Goal: Transaction & Acquisition: Purchase product/service

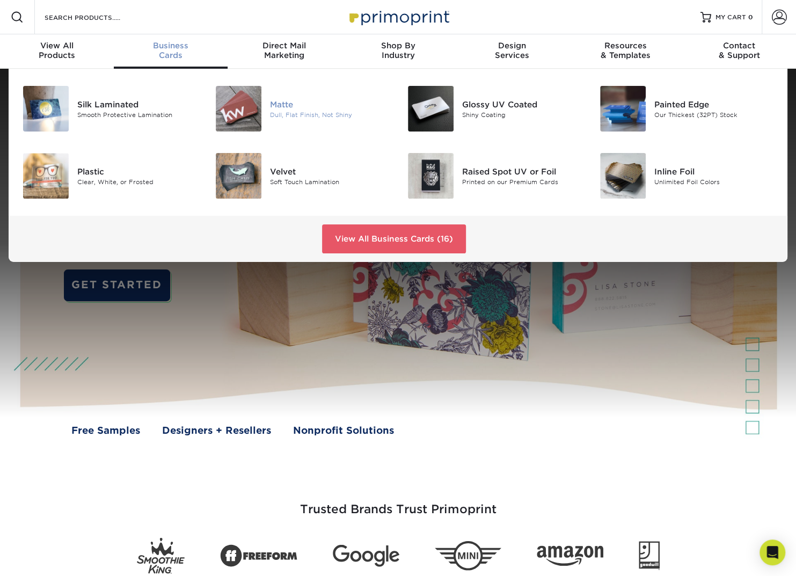
click at [280, 115] on div "Dull, Flat Finish, Not Shiny" at bounding box center [330, 114] width 120 height 9
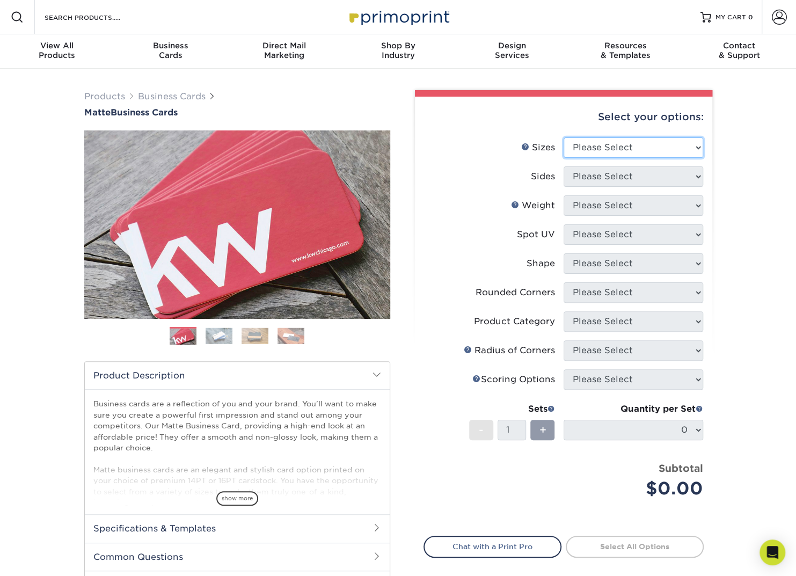
click at [598, 149] on select "Please Select 1.5" x 3.5" - Mini 1.75" x 3.5" - Mini 2" x 2" - Square 2" x 3" -…" at bounding box center [633, 147] width 140 height 20
select select "2.00x3.50"
click at [563, 137] on select "Please Select 1.5" x 3.5" - Mini 1.75" x 3.5" - Mini 2" x 2" - Square 2" x 3" -…" at bounding box center [633, 147] width 140 height 20
click at [613, 177] on select "Please Select Print Both Sides Print Front Only" at bounding box center [633, 176] width 140 height 20
select select "13abbda7-1d64-4f25-8bb2-c179b224825d"
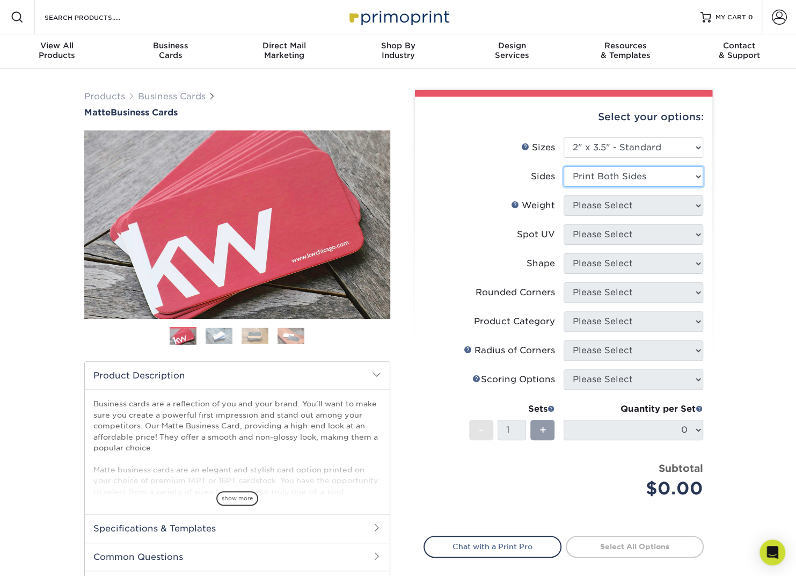
click at [563, 166] on select "Please Select Print Both Sides Print Front Only" at bounding box center [633, 176] width 140 height 20
click at [600, 212] on select "Please Select 16PT 14PT" at bounding box center [633, 205] width 140 height 20
select select "16PT"
click at [563, 195] on select "Please Select 16PT 14PT" at bounding box center [633, 205] width 140 height 20
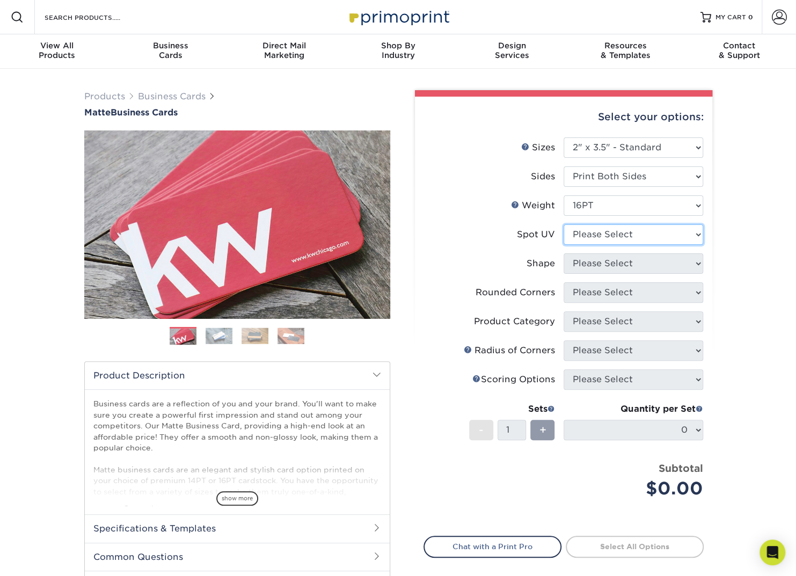
click at [588, 230] on select "Please Select No Spot UV Front and Back (Both Sides) Front Only Back Only" at bounding box center [633, 234] width 140 height 20
select select "3"
click at [563, 224] on select "Please Select No Spot UV Front and Back (Both Sides) Front Only Back Only" at bounding box center [633, 234] width 140 height 20
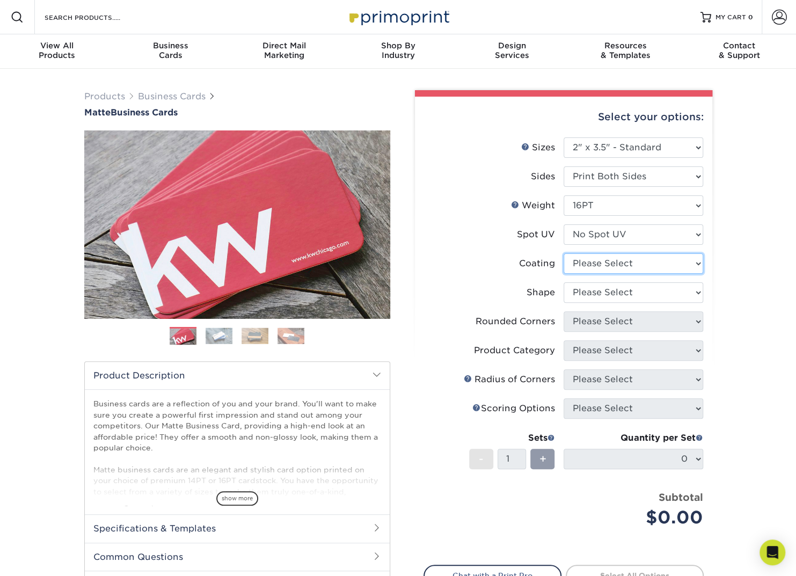
click at [579, 261] on select at bounding box center [633, 263] width 140 height 20
select select "121bb7b5-3b4d-429f-bd8d-bbf80e953313"
click at [563, 253] on select at bounding box center [633, 263] width 140 height 20
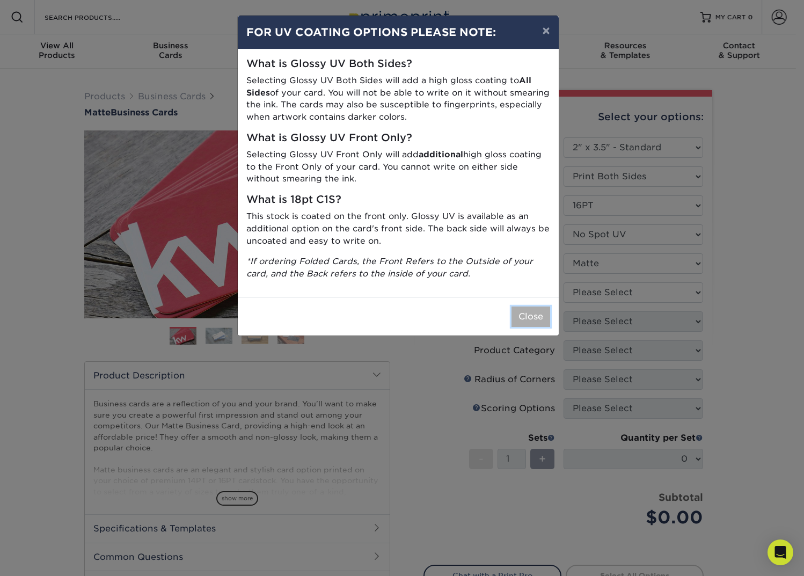
click at [534, 314] on button "Close" at bounding box center [530, 316] width 39 height 20
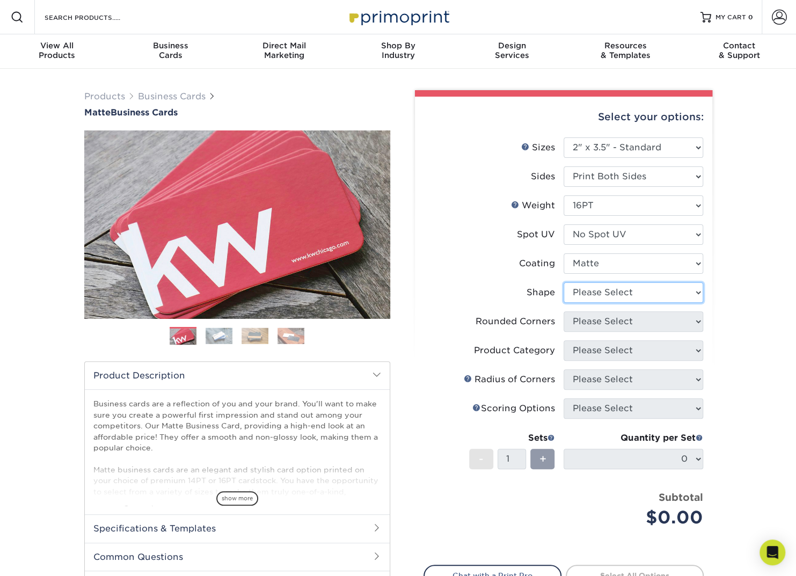
click at [612, 296] on select "Please Select Standard Oval" at bounding box center [633, 292] width 140 height 20
select select "standard"
click at [563, 282] on select "Please Select Standard Oval" at bounding box center [633, 292] width 140 height 20
click at [588, 327] on select "Please Select Yes - Round 2 Corners Yes - Round 4 Corners No" at bounding box center [633, 321] width 140 height 20
click at [563, 311] on select "Please Select Yes - Round 2 Corners Yes - Round 4 Corners No" at bounding box center [633, 321] width 140 height 20
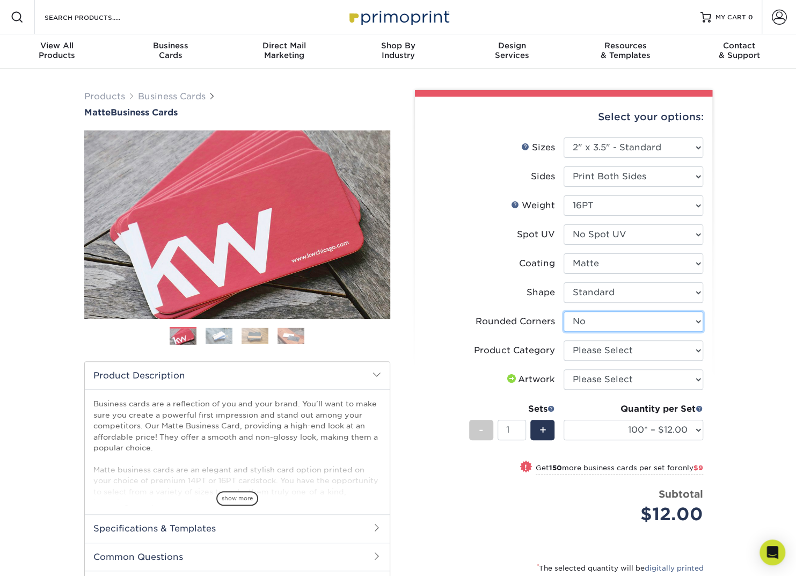
click at [626, 324] on select "Please Select Yes - Round 2 Corners Yes - Round 4 Corners No" at bounding box center [633, 321] width 140 height 20
select select "7672df9e-0e0a-464d-8e1f-920c575e4da3"
click at [563, 311] on select "Please Select Yes - Round 2 Corners Yes - Round 4 Corners No" at bounding box center [633, 321] width 140 height 20
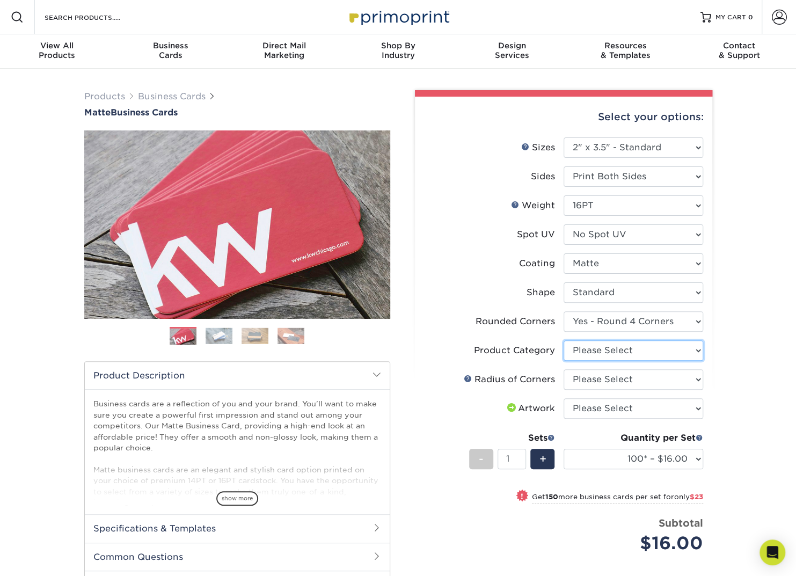
click at [599, 350] on select "Please Select Business Cards" at bounding box center [633, 350] width 140 height 20
select select "3b5148f1-0588-4f88-a218-97bcfdce65c1"
click at [563, 340] on select "Please Select Business Cards" at bounding box center [633, 350] width 140 height 20
click at [602, 375] on select "Please Select Rounded 1/8" Rounded 1/4"" at bounding box center [633, 379] width 140 height 20
select select "589680c7-ee9a-431b-9d12-d7aeb1386a97"
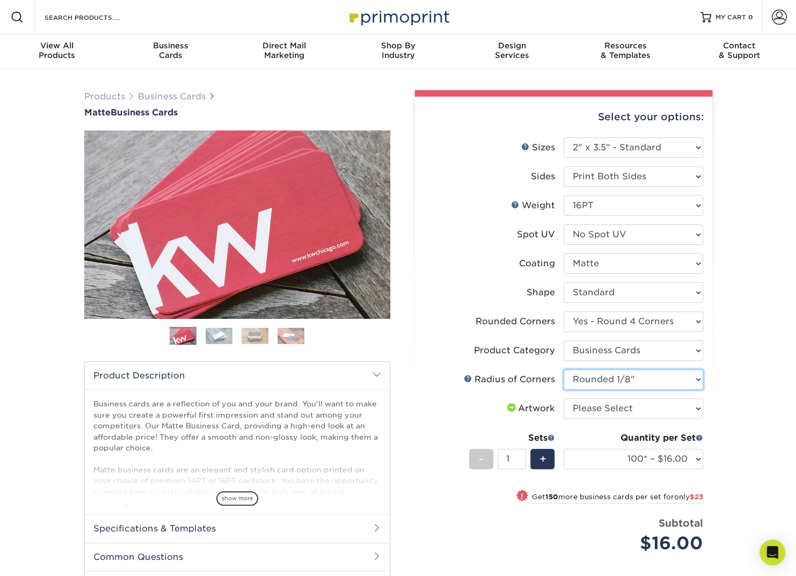
click at [563, 369] on select "Please Select Rounded 1/8" Rounded 1/4"" at bounding box center [633, 379] width 140 height 20
click at [694, 452] on select "100* – $16.00 250* – $39.00 500 – $77.00 1000 – $94.00 2500 – $173.00 5000 – $2…" at bounding box center [633, 459] width 140 height 20
click at [694, 454] on select "100* – $16.00 250* – $39.00 500 – $77.00 1000 – $94.00 2500 – $173.00 5000 – $2…" at bounding box center [633, 459] width 140 height 20
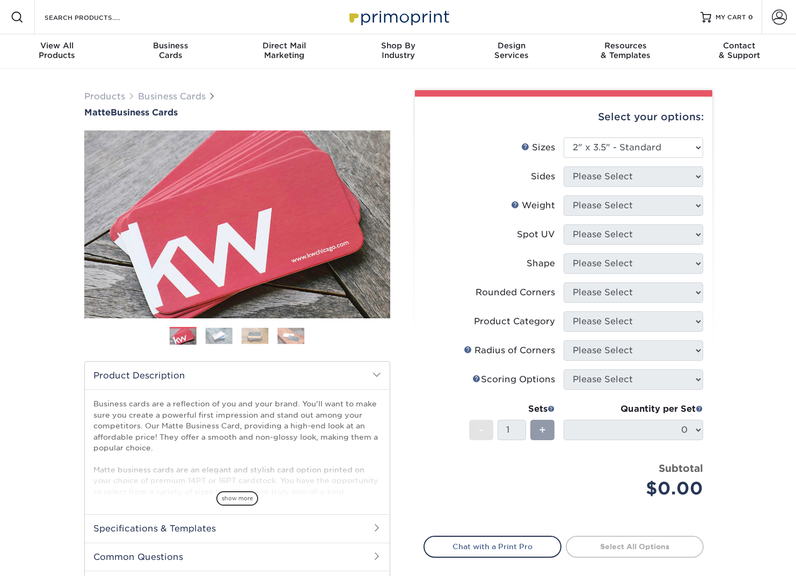
select select "2.00x3.50"
click at [629, 149] on select "Please Select 1.5" x 3.5" - Mini 1.75" x 3.5" - Mini 2" x 2" - Square 2" x 3" -…" at bounding box center [633, 147] width 140 height 20
select select "2.00x3.50"
click at [563, 137] on select "Please Select 1.5" x 3.5" - Mini 1.75" x 3.5" - Mini 2" x 2" - Square 2" x 3" -…" at bounding box center [633, 147] width 140 height 20
click at [608, 175] on select "Please Select Print Both Sides Print Front Only" at bounding box center [633, 176] width 140 height 20
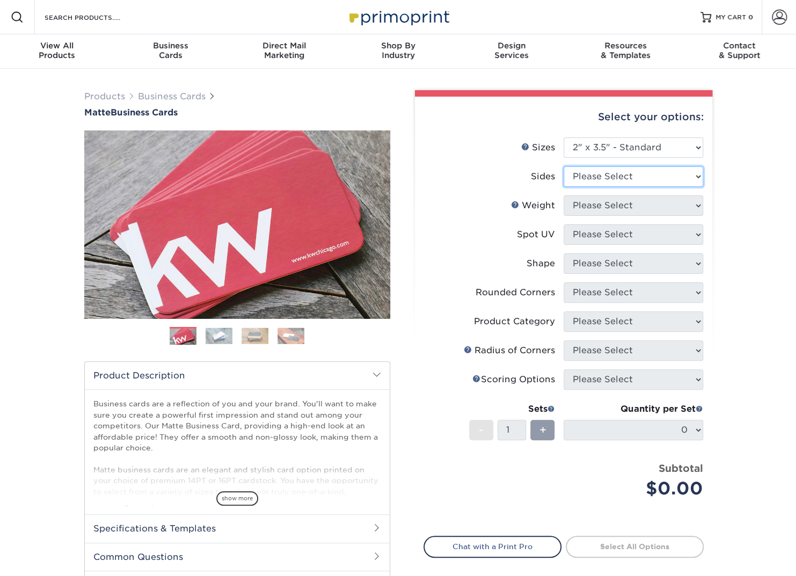
select select "13abbda7-1d64-4f25-8bb2-c179b224825d"
click at [563, 166] on select "Please Select Print Both Sides Print Front Only" at bounding box center [633, 176] width 140 height 20
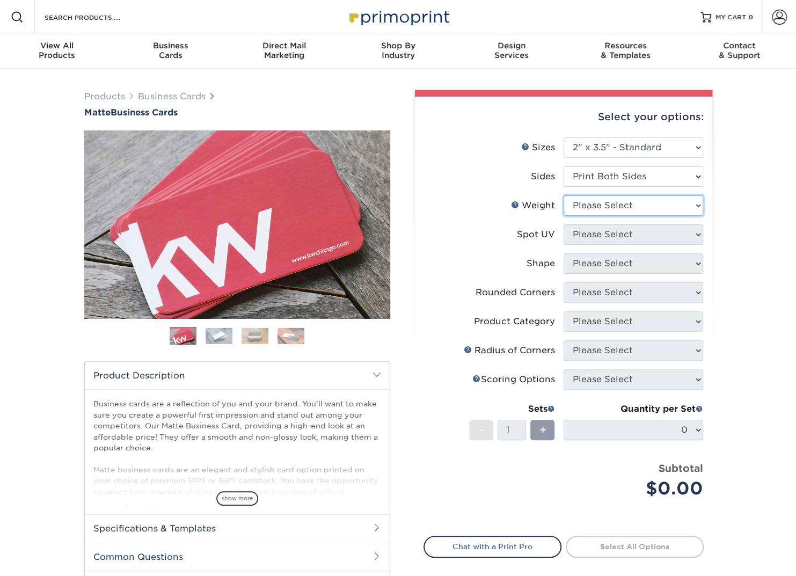
click at [599, 211] on select "Please Select 16PT 14PT" at bounding box center [633, 205] width 140 height 20
select select "16PT"
click at [563, 195] on select "Please Select 16PT 14PT" at bounding box center [633, 205] width 140 height 20
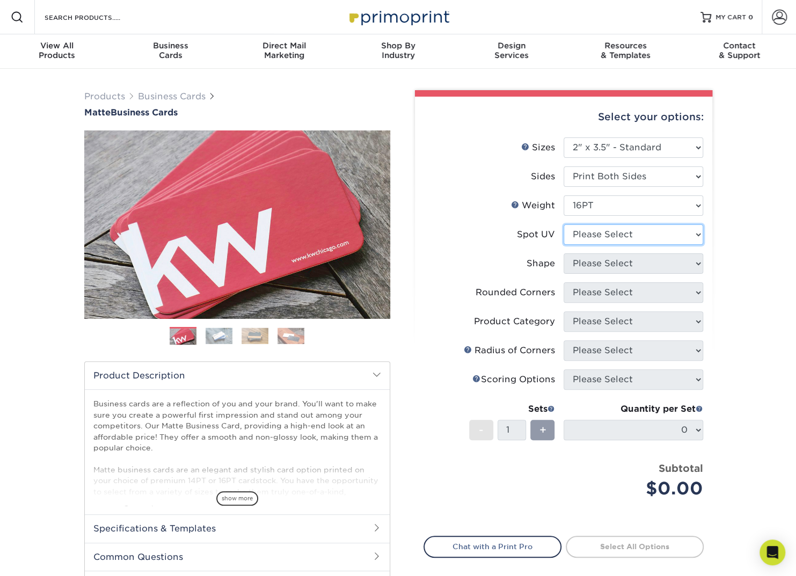
click at [587, 241] on select "Please Select No Spot UV Front and Back (Both Sides) Front Only Back Only" at bounding box center [633, 234] width 140 height 20
select select "3"
click at [563, 224] on select "Please Select No Spot UV Front and Back (Both Sides) Front Only Back Only" at bounding box center [633, 234] width 140 height 20
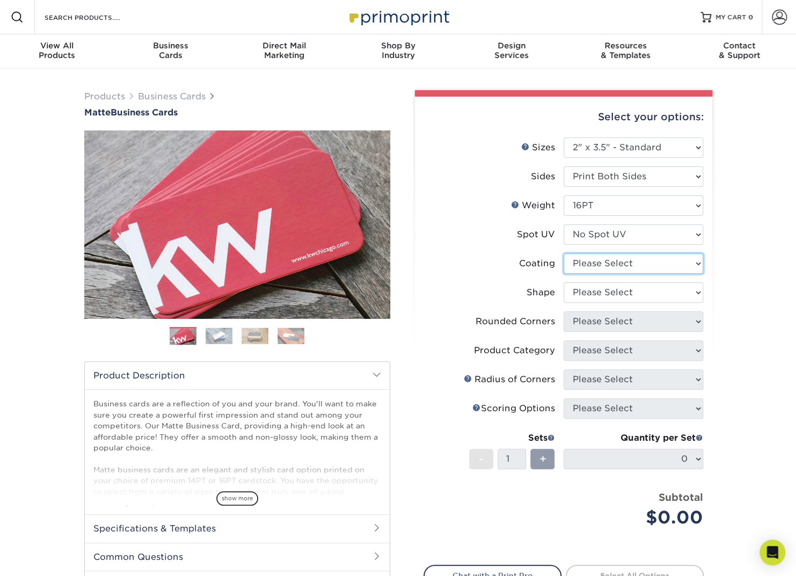
click at [587, 256] on select at bounding box center [633, 263] width 140 height 20
select select "121bb7b5-3b4d-429f-bd8d-bbf80e953313"
click at [563, 253] on select at bounding box center [633, 263] width 140 height 20
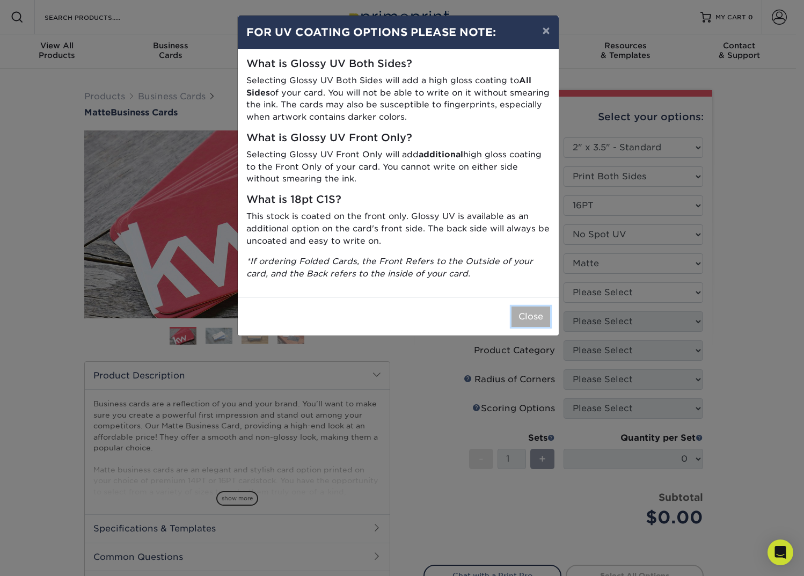
click at [511, 316] on button "Close" at bounding box center [530, 316] width 39 height 20
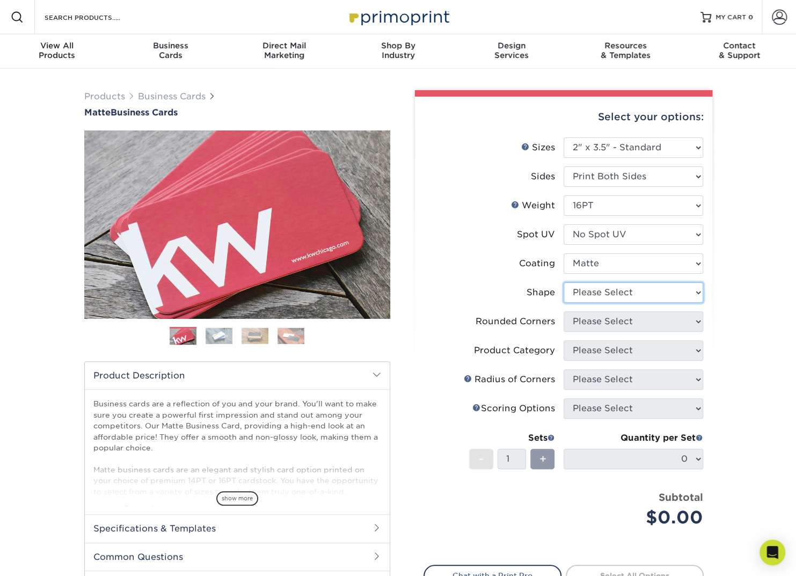
click at [598, 297] on select "Please Select Standard Oval" at bounding box center [633, 292] width 140 height 20
select select "standard"
click at [563, 282] on select "Please Select Standard Oval" at bounding box center [633, 292] width 140 height 20
click at [596, 324] on select "Please Select Yes - Round 2 Corners Yes - Round 4 Corners No" at bounding box center [633, 321] width 140 height 20
select select "7672df9e-0e0a-464d-8e1f-920c575e4da3"
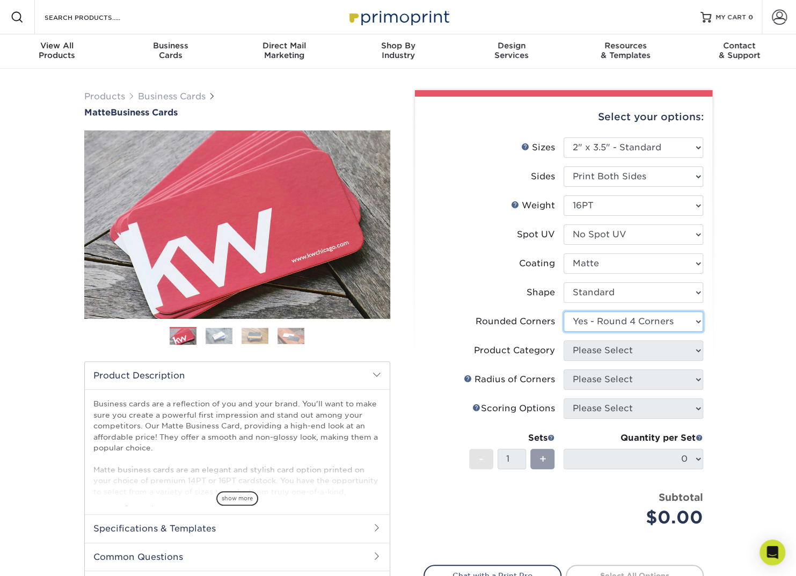
click at [563, 311] on select "Please Select Yes - Round 2 Corners Yes - Round 4 Corners No" at bounding box center [633, 321] width 140 height 20
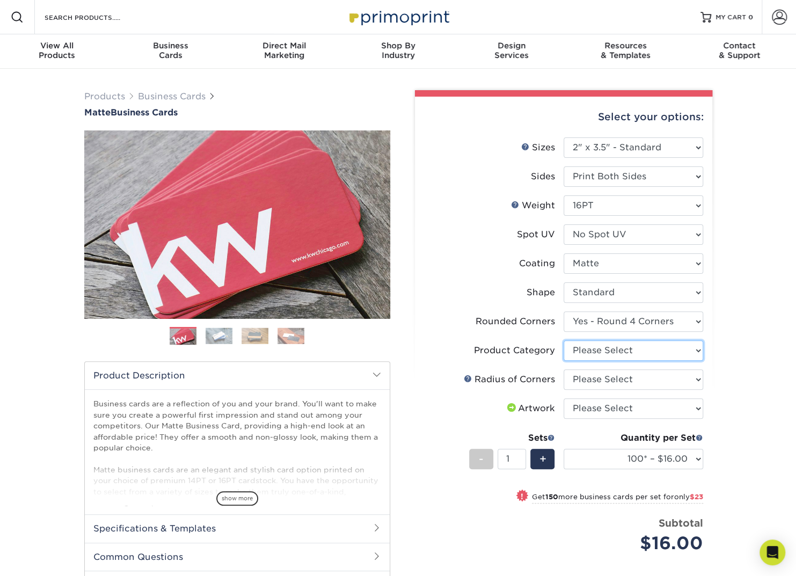
click at [596, 351] on select "Please Select Business Cards" at bounding box center [633, 350] width 140 height 20
select select "3b5148f1-0588-4f88-a218-97bcfdce65c1"
click at [563, 340] on select "Please Select Business Cards" at bounding box center [633, 350] width 140 height 20
click at [606, 372] on select "Please Select Rounded 1/8" Rounded 1/4"" at bounding box center [633, 379] width 140 height 20
select select "589680c7-ee9a-431b-9d12-d7aeb1386a97"
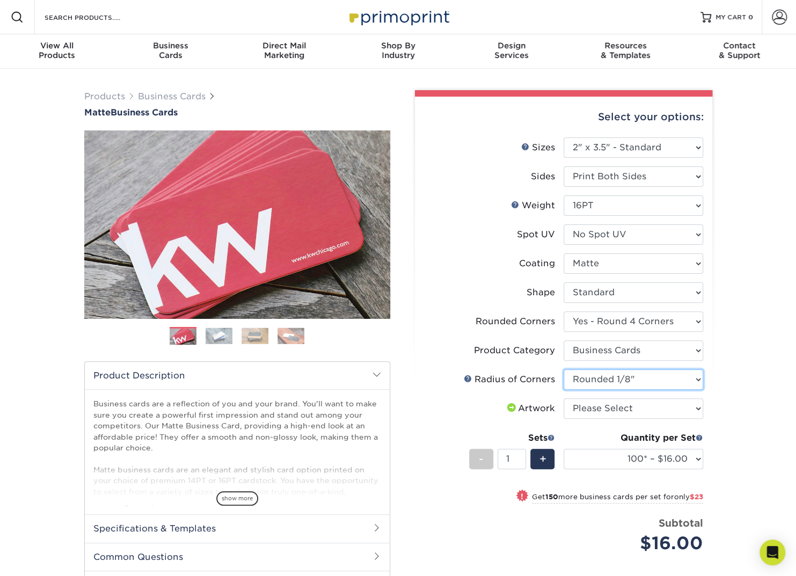
click at [563, 369] on select "Please Select Rounded 1/8" Rounded 1/4"" at bounding box center [633, 379] width 140 height 20
click at [603, 409] on select "Please Select I will upload files I need a design - $100" at bounding box center [633, 408] width 140 height 20
select select "upload"
click at [563, 398] on select "Please Select I will upload files I need a design - $100" at bounding box center [633, 408] width 140 height 20
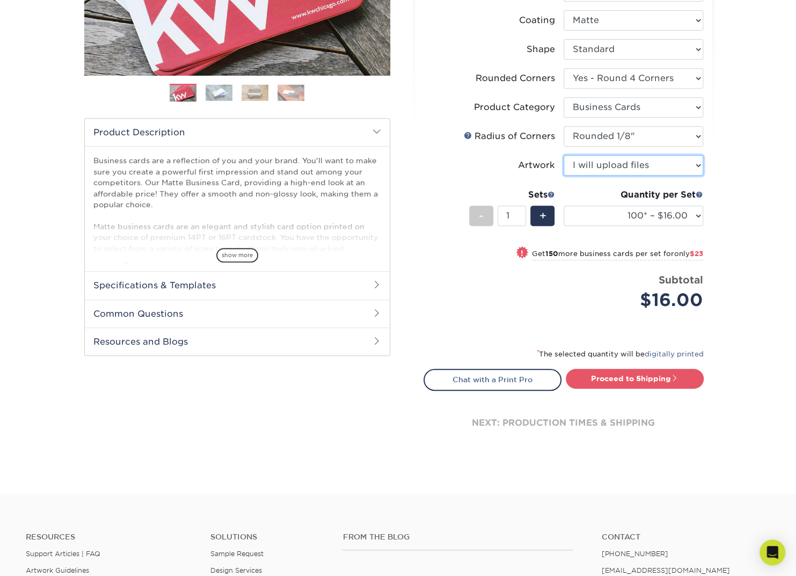
scroll to position [268, 0]
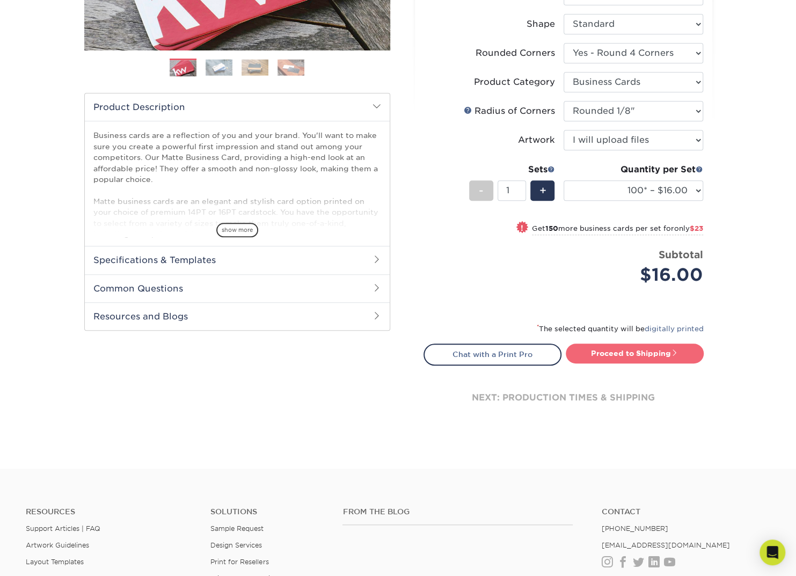
click at [630, 355] on link "Proceed to Shipping" at bounding box center [635, 352] width 138 height 19
type input "Set 1"
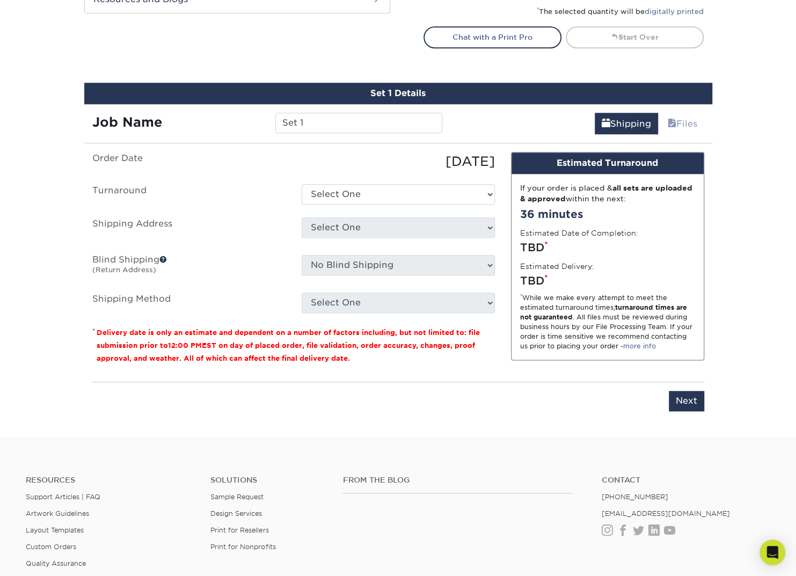
scroll to position [641, 0]
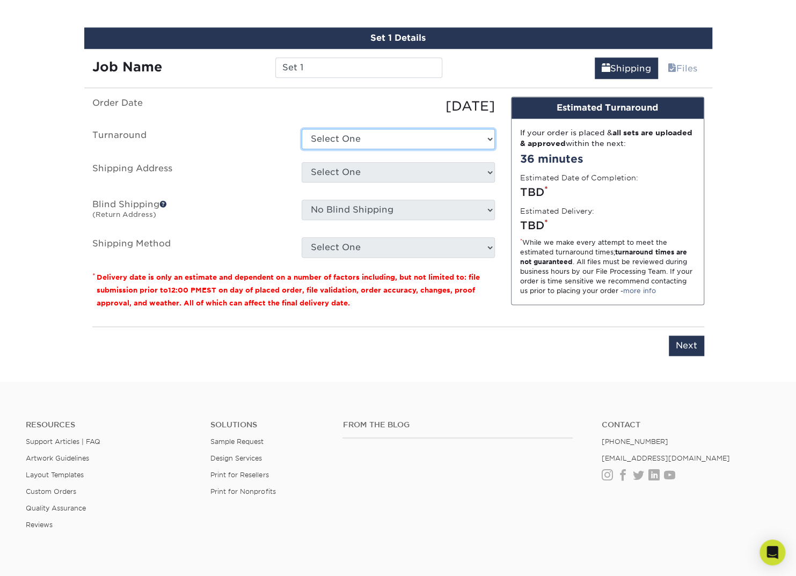
click at [379, 137] on select "Select One 2-4 Business Days 2 Day Next Business Day" at bounding box center [398, 139] width 193 height 20
select select "1a14f52c-e88e-4b57-988e-4a9ef63b1916"
click at [302, 129] on select "Select One 2-4 Business Days 2 Day Next Business Day" at bounding box center [398, 139] width 193 height 20
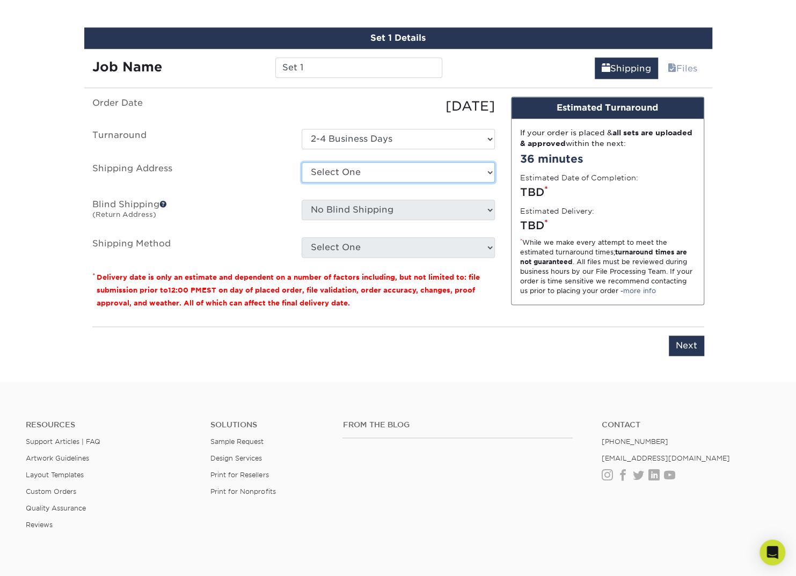
click at [346, 170] on select "Select One + Add New Address - Login" at bounding box center [398, 172] width 193 height 20
select select "newaddress"
click at [302, 162] on select "Select One + Add New Address - Login" at bounding box center [398, 172] width 193 height 20
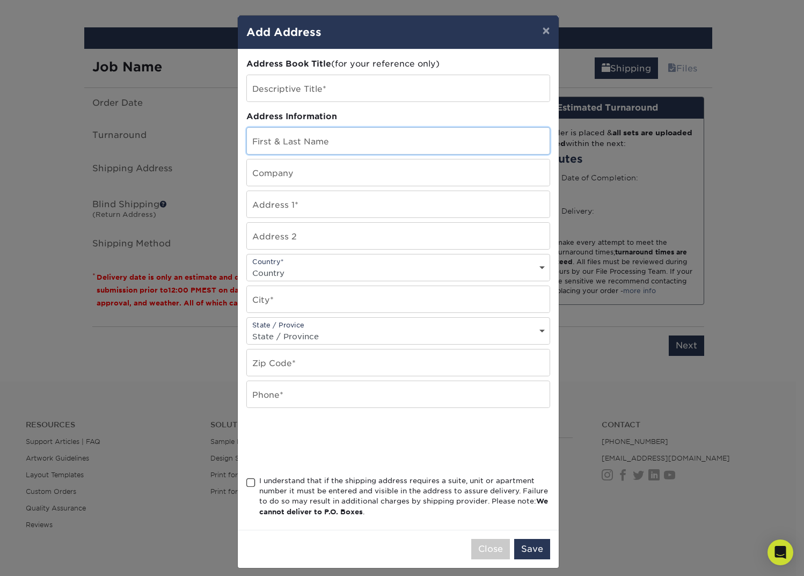
click at [309, 141] on input "text" at bounding box center [398, 141] width 303 height 26
type input "Lauren Wolf"
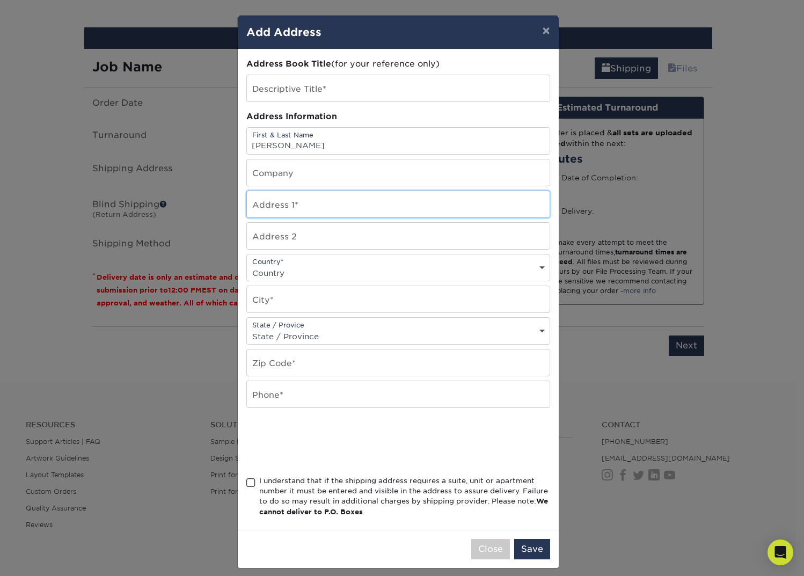
type input "304 Haddon Hall Dr"
select select "US"
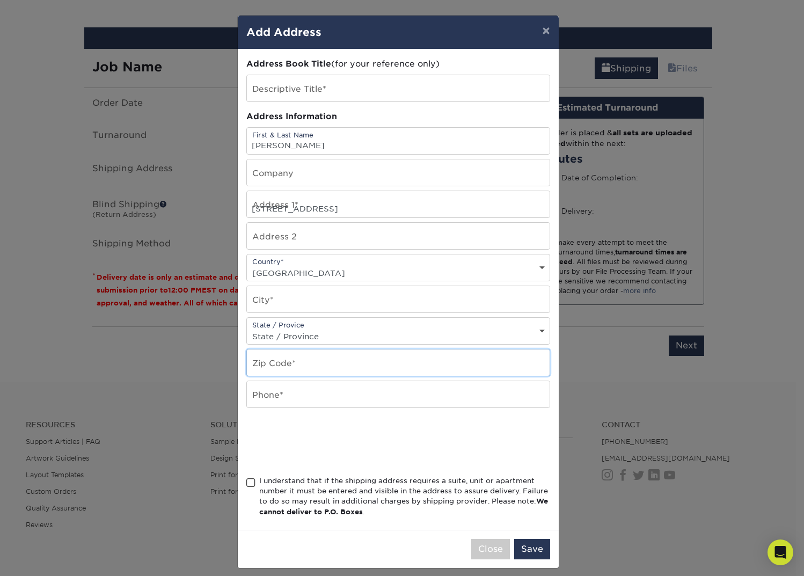
type input "29414"
type input "2196295986"
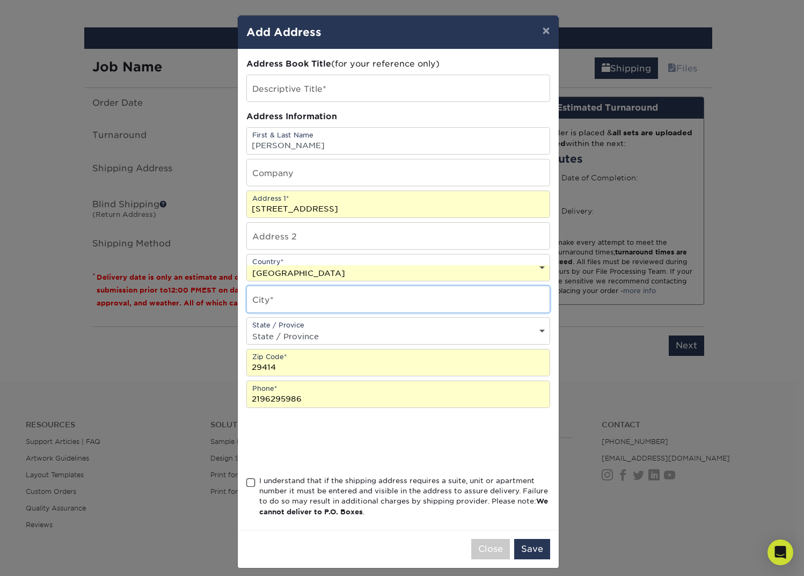
click at [255, 299] on input "text" at bounding box center [398, 299] width 303 height 26
type input "charleston"
select select "SC"
click at [246, 482] on span at bounding box center [250, 483] width 9 height 10
click at [0, 0] on input "I understand that if the shipping address requires a suite, unit or apartment n…" at bounding box center [0, 0] width 0 height 0
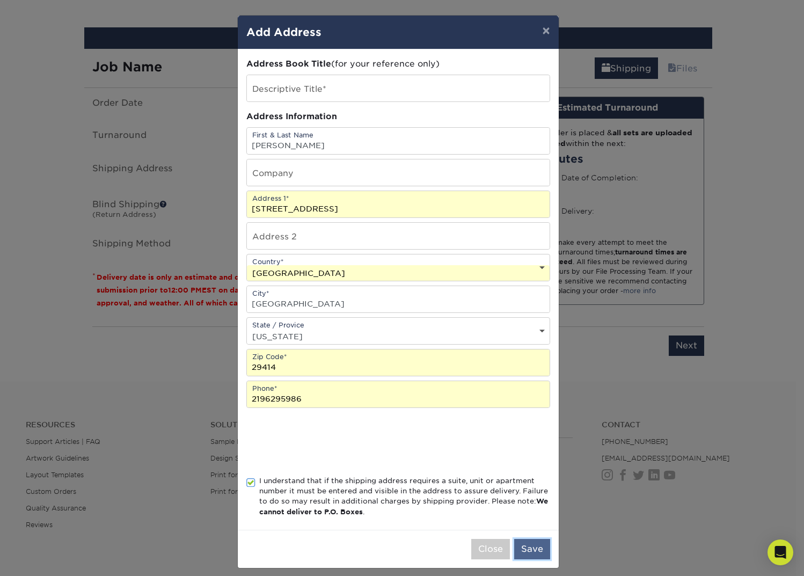
click at [527, 548] on button "Save" at bounding box center [532, 549] width 36 height 20
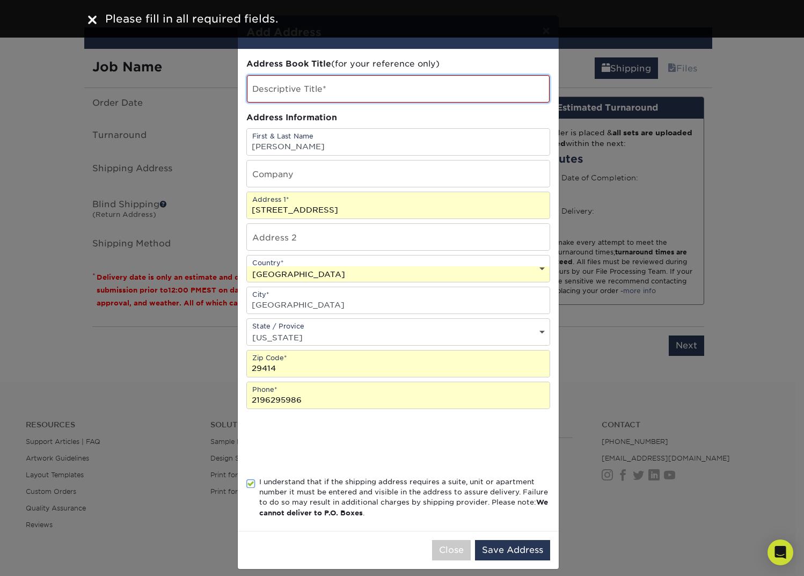
click at [318, 89] on input "text" at bounding box center [398, 88] width 303 height 27
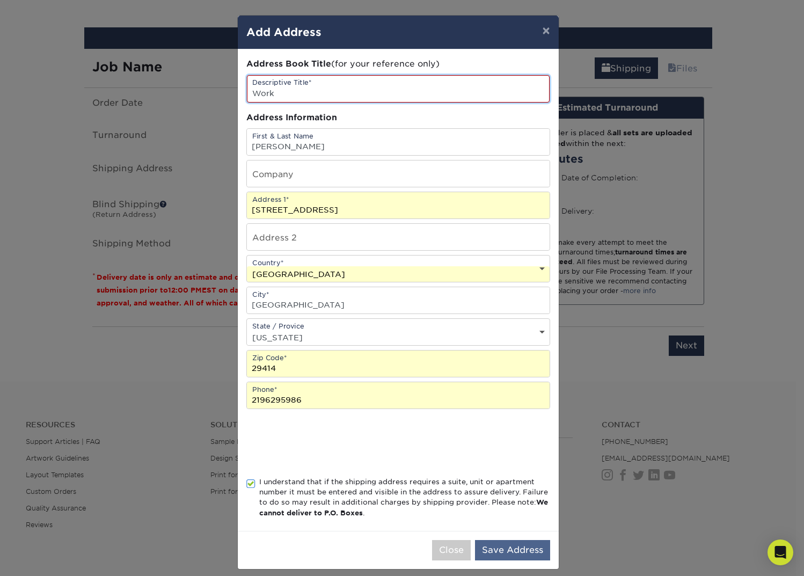
type input "Work"
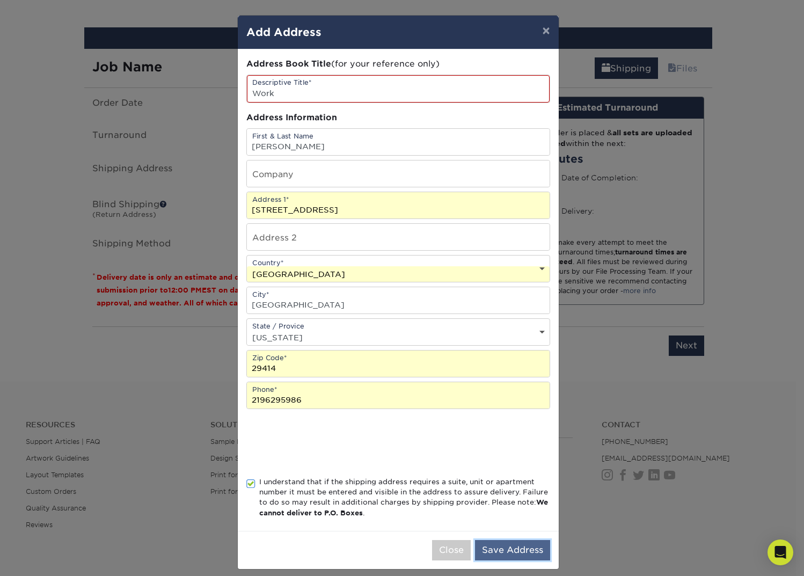
click at [512, 551] on button "Save Address" at bounding box center [512, 550] width 75 height 20
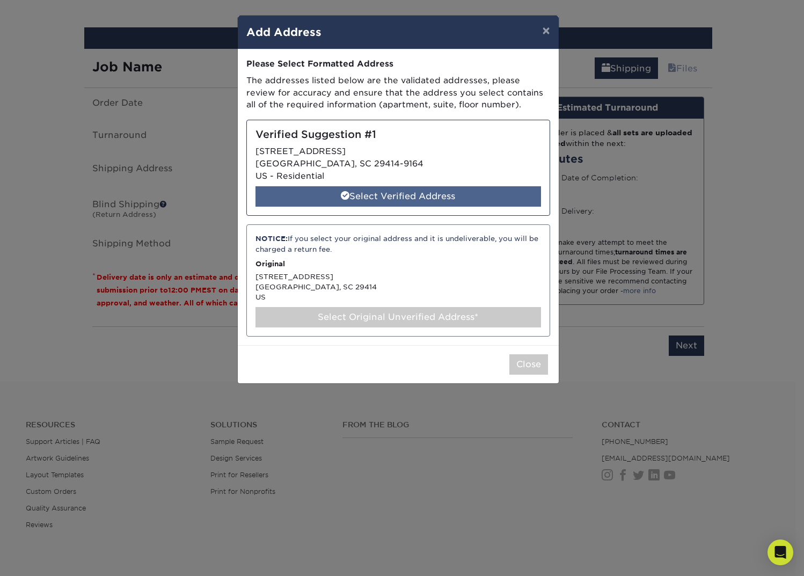
click at [395, 194] on div "Select Verified Address" at bounding box center [397, 196] width 285 height 20
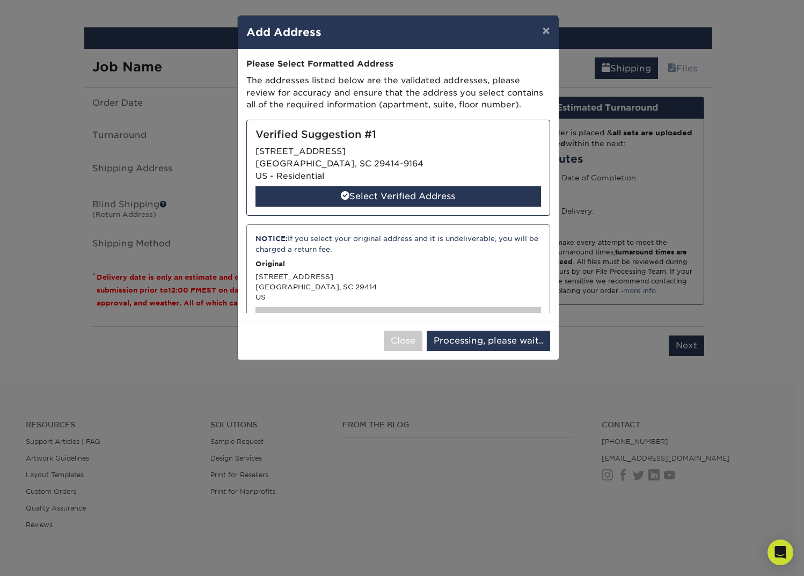
select select "286388"
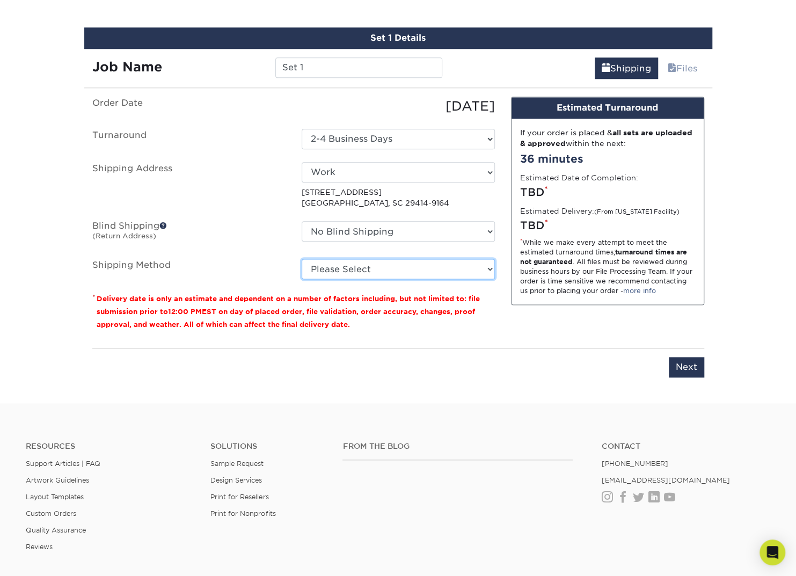
click at [376, 271] on select "Please Select Ground Shipping (+$7.84) 3 Day Shipping Service (+$20.06) 2 Day A…" at bounding box center [398, 269] width 193 height 20
select select "03"
click at [302, 259] on select "Please Select Ground Shipping (+$7.84) 3 Day Shipping Service (+$20.06) 2 Day A…" at bounding box center [398, 269] width 193 height 20
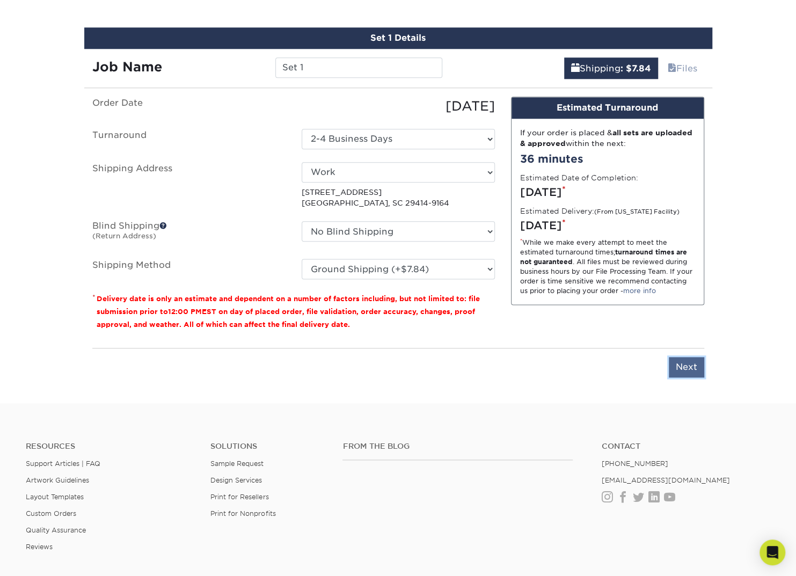
click at [679, 370] on input "Next" at bounding box center [686, 367] width 35 height 20
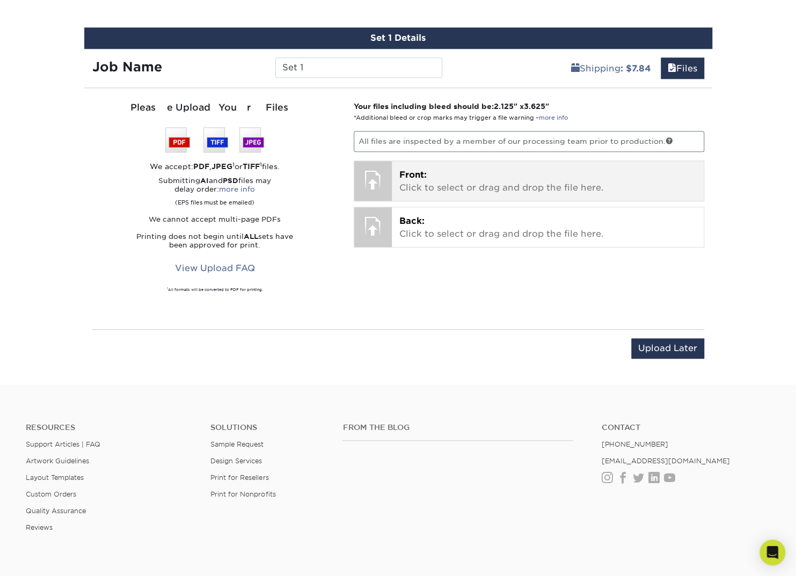
click at [399, 170] on span "Front:" at bounding box center [412, 175] width 27 height 10
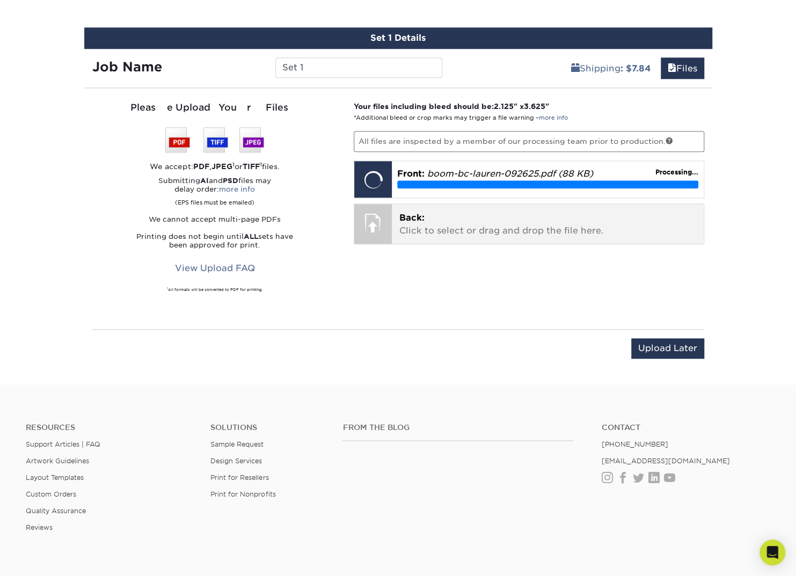
click at [442, 225] on p "Back: Click to select or drag and drop the file here." at bounding box center [547, 224] width 297 height 26
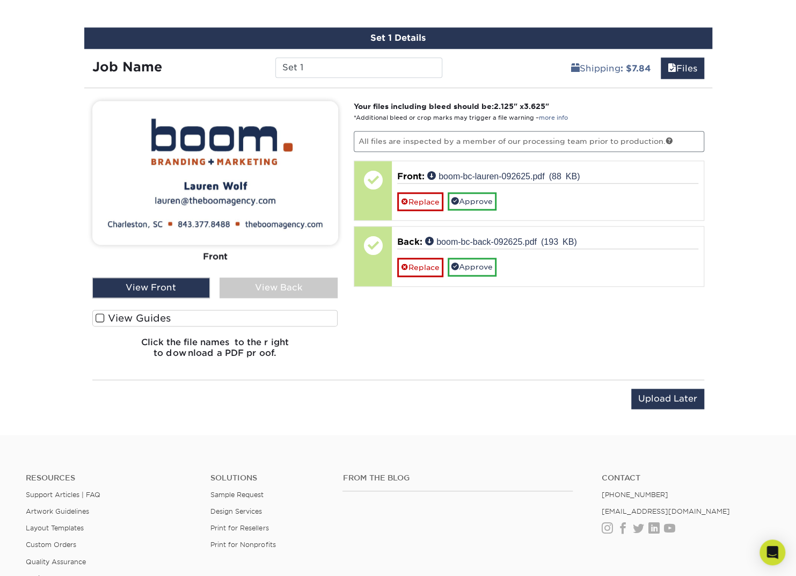
click at [273, 286] on div "View Back" at bounding box center [278, 287] width 118 height 20
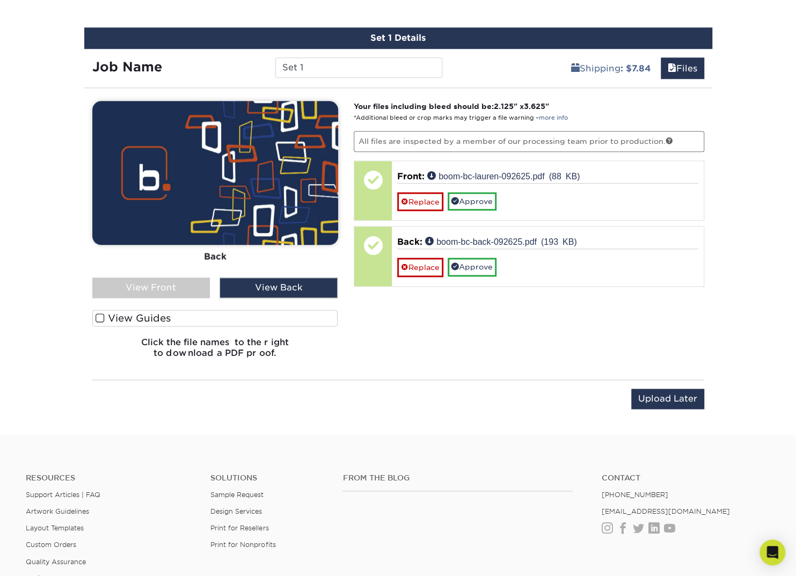
click at [99, 318] on span at bounding box center [100, 318] width 9 height 10
click at [0, 0] on input "View Guides" at bounding box center [0, 0] width 0 height 0
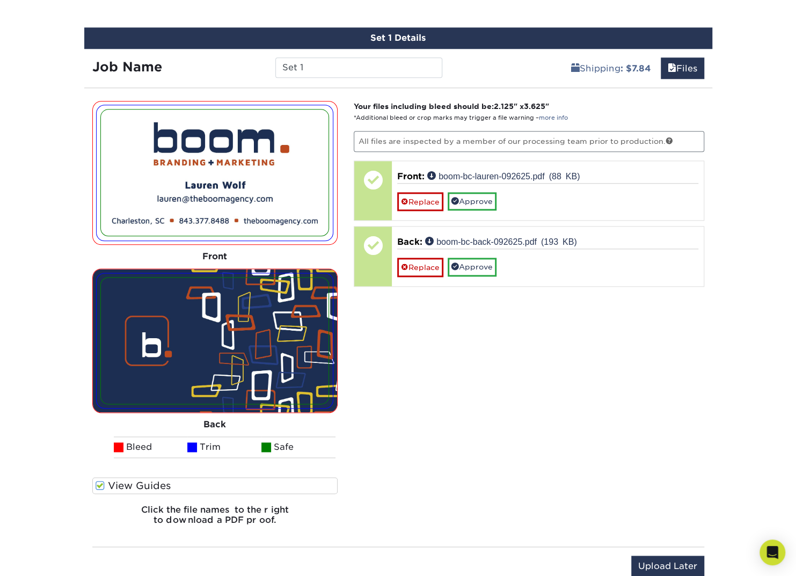
click at [99, 482] on span at bounding box center [100, 485] width 9 height 10
click at [0, 0] on input "View Guides" at bounding box center [0, 0] width 0 height 0
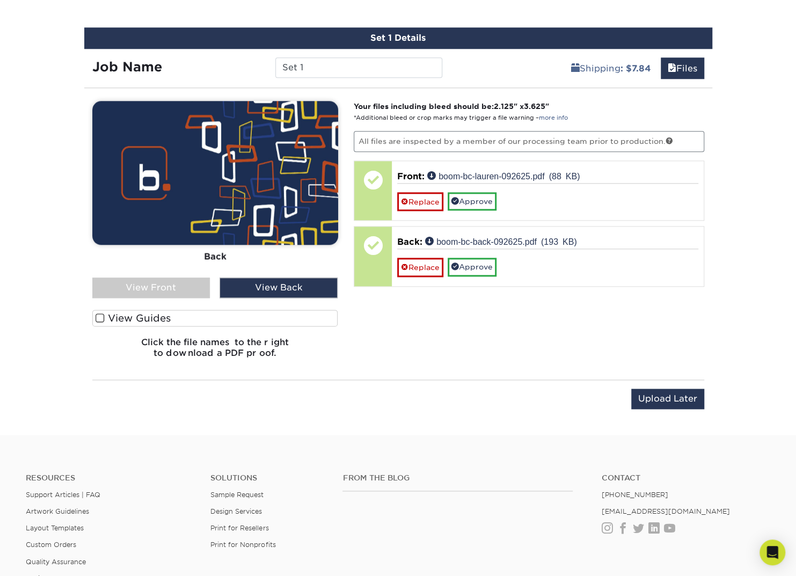
click at [173, 289] on div "View Front" at bounding box center [151, 287] width 118 height 20
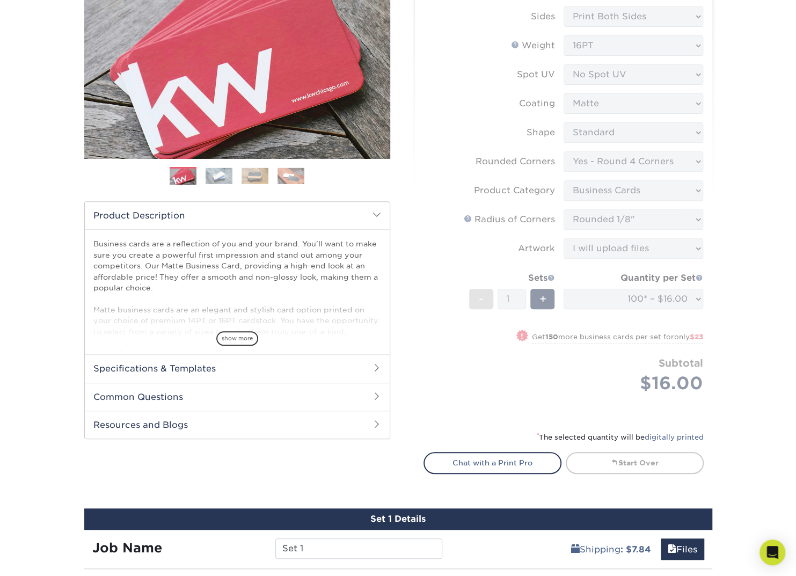
scroll to position [158, 0]
